Goal: Task Accomplishment & Management: Manage account settings

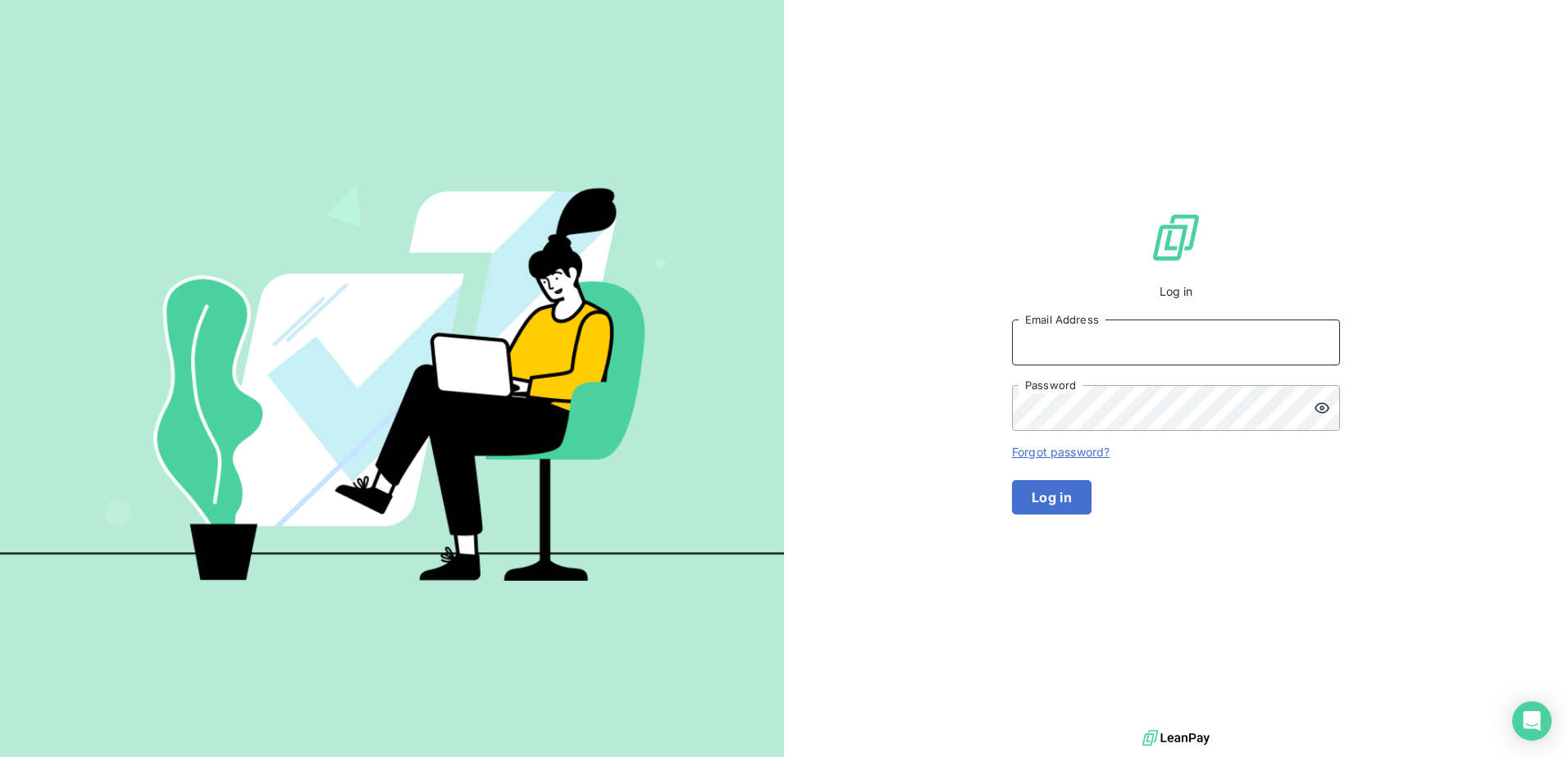
type input "[PERSON_NAME][EMAIL_ADDRESS][PERSON_NAME][DOMAIN_NAME]"
click at [1091, 514] on button "Log in" at bounding box center [1052, 497] width 79 height 34
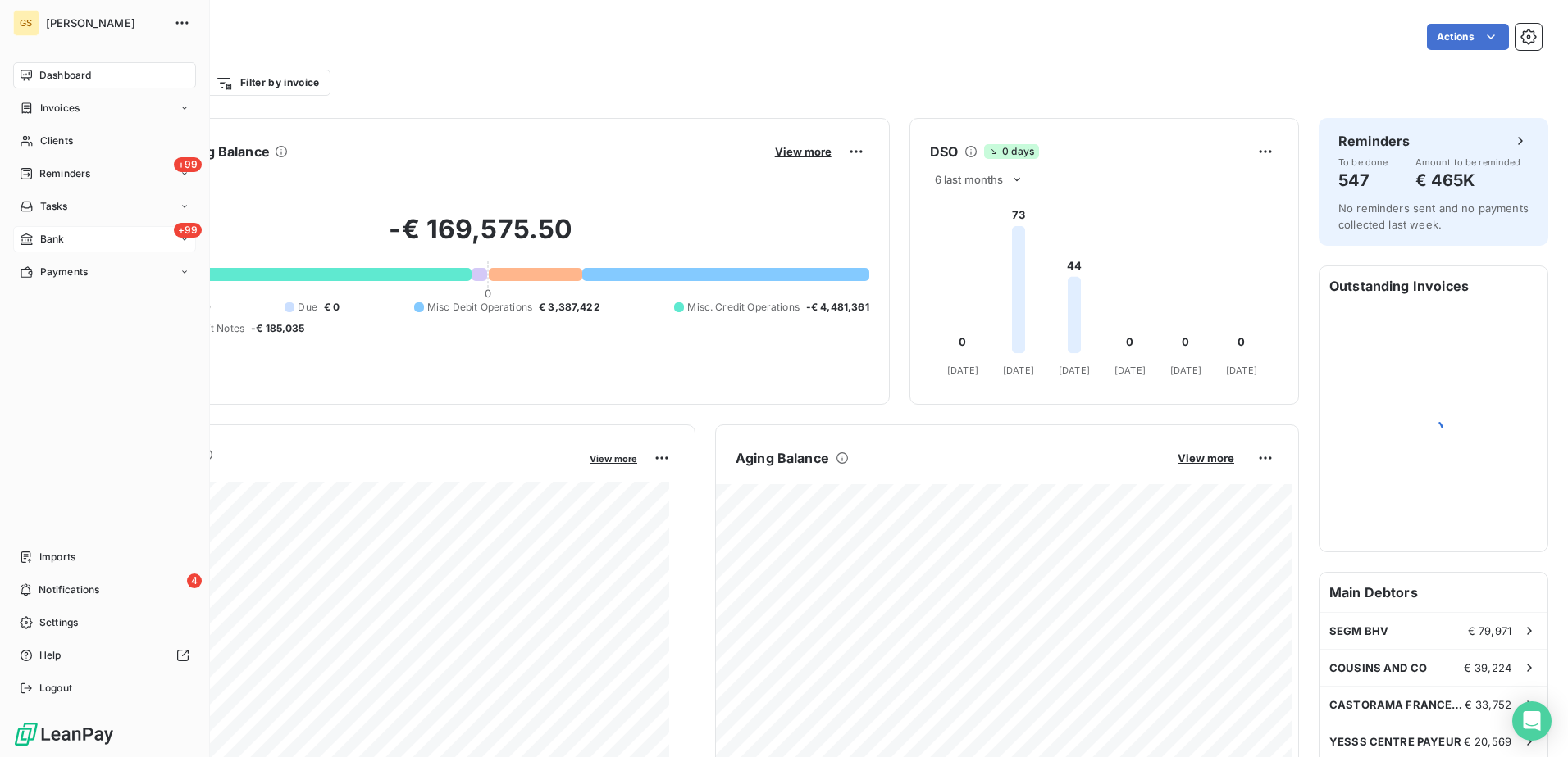
click at [46, 231] on div "+99 Bank" at bounding box center [104, 239] width 183 height 26
